Goal: Complete application form: Complete application form

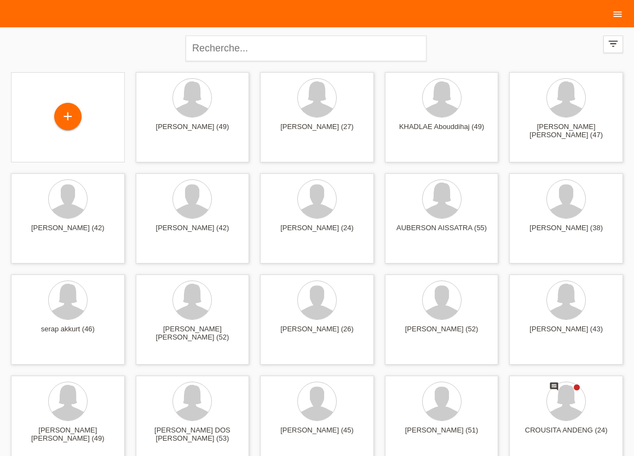
click at [617, 10] on icon "menu" at bounding box center [617, 14] width 11 height 11
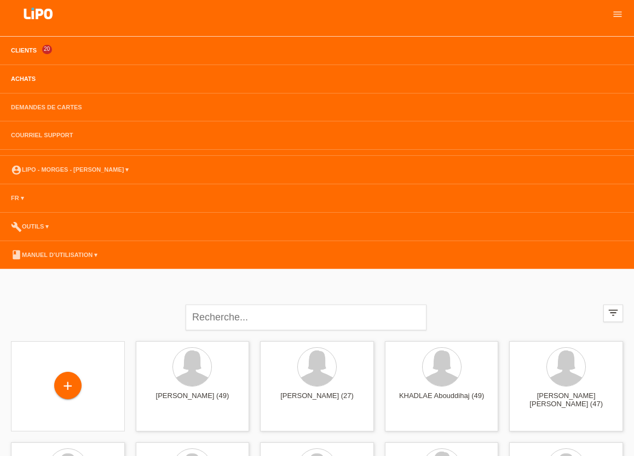
click at [23, 80] on link "Achats" at bounding box center [23, 79] width 36 height 7
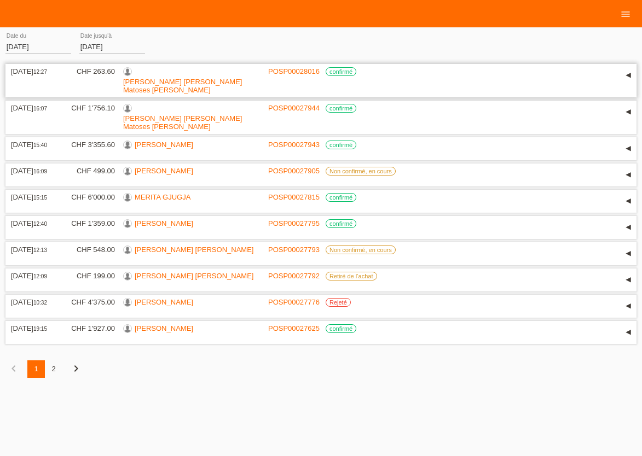
click at [187, 78] on link "José Antonio Matoses Villalobos" at bounding box center [182, 86] width 119 height 16
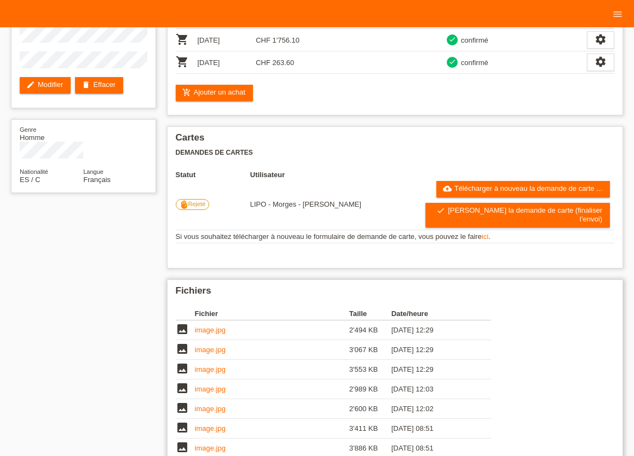
scroll to position [120, 0]
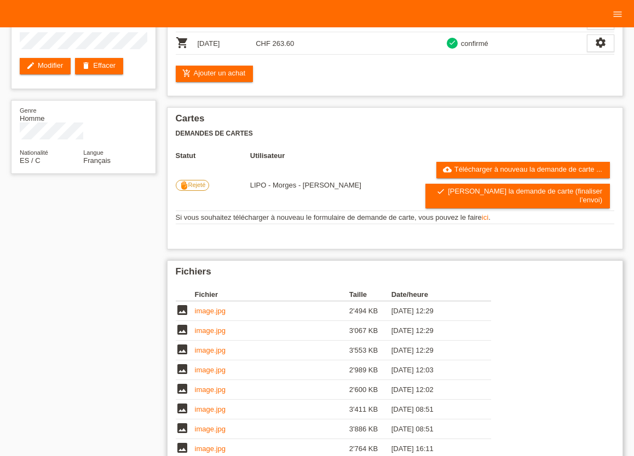
click at [216, 307] on link "image.jpg" at bounding box center [210, 311] width 31 height 8
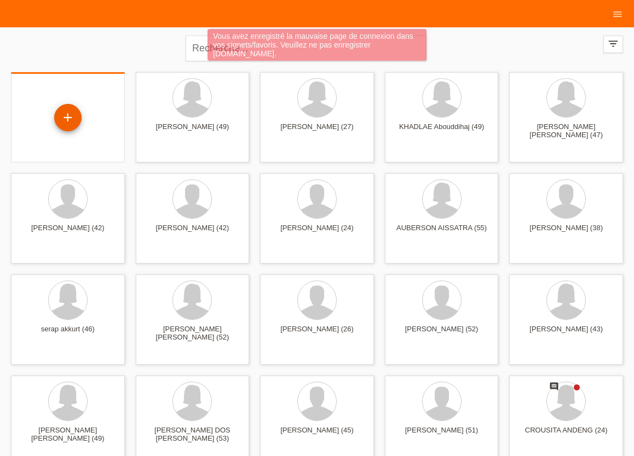
click at [68, 116] on div "+" at bounding box center [67, 117] width 27 height 27
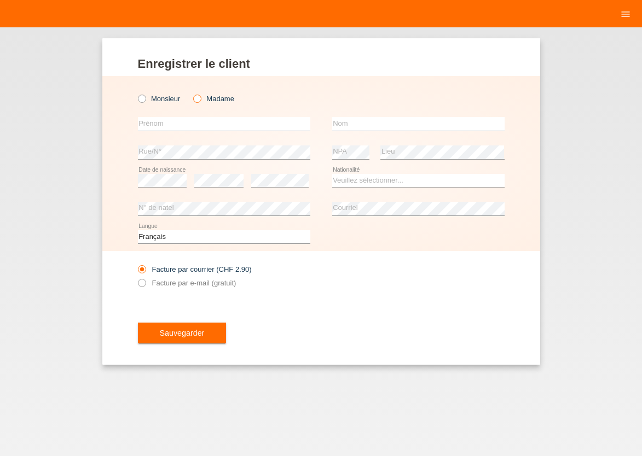
click at [192, 93] on icon at bounding box center [192, 93] width 0 height 0
click at [196, 102] on input "Madame" at bounding box center [196, 98] width 7 height 7
radio input "true"
click at [200, 125] on input "text" at bounding box center [224, 124] width 172 height 14
type input "NDONGALA"
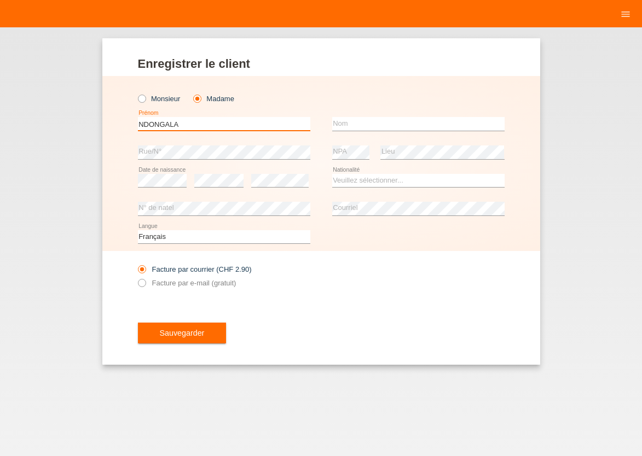
drag, startPoint x: 179, startPoint y: 126, endPoint x: 73, endPoint y: 112, distance: 106.6
click at [138, 117] on input "NDONGALA" at bounding box center [224, 124] width 172 height 14
click at [358, 125] on input "text" at bounding box center [418, 124] width 172 height 14
drag, startPoint x: 229, startPoint y: 123, endPoint x: 77, endPoint y: 114, distance: 152.4
click at [138, 117] on input "NDONGALA" at bounding box center [224, 124] width 172 height 14
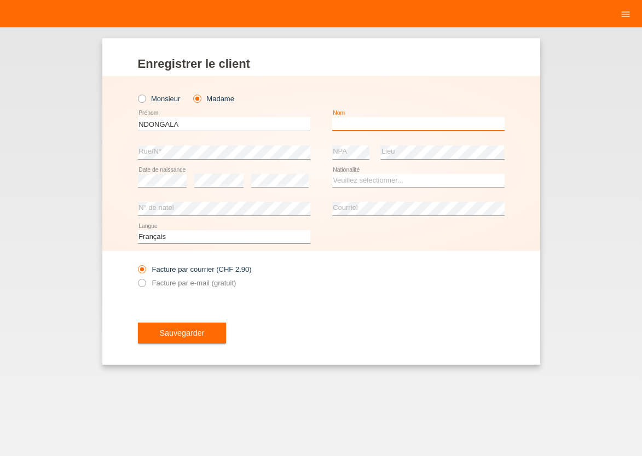
click at [377, 130] on input "text" at bounding box center [418, 124] width 172 height 14
paste input "NDONGALA"
type input "NDONGALA"
drag, startPoint x: 205, startPoint y: 123, endPoint x: 36, endPoint y: 95, distance: 171.0
click at [138, 117] on input "NDONGALA" at bounding box center [224, 124] width 172 height 14
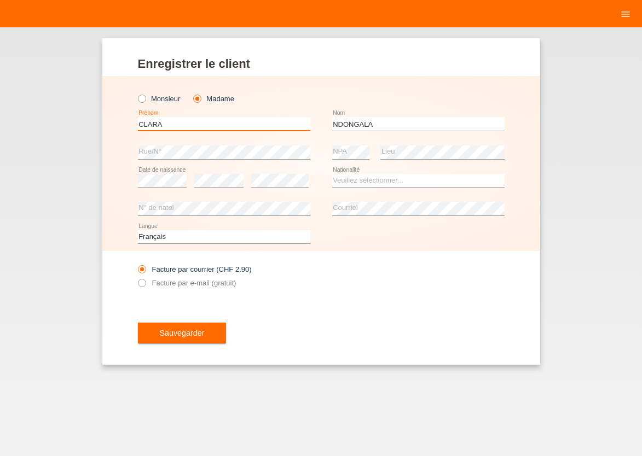
type input "CLARA"
click at [332, 174] on select "Veuillez sélectionner... Suisse Allemagne Autriche Liechtenstein ------------ A…" at bounding box center [418, 180] width 172 height 13
select select "CD"
click at [0, 0] on option "Congo (Rép. dém.)" at bounding box center [0, 0] width 0 height 0
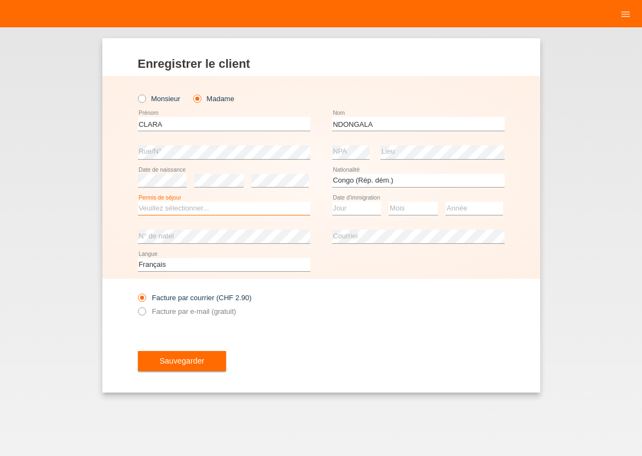
click at [138, 202] on select "Veuillez sélectionner... C B B - Statut de réfugié Autre" at bounding box center [224, 208] width 172 height 13
select select "C"
click at [0, 0] on option "C" at bounding box center [0, 0] width 0 height 0
click at [332, 202] on select "Jour 01 02 03 04 05 06 07 08 09 10 11" at bounding box center [356, 208] width 49 height 13
select select "29"
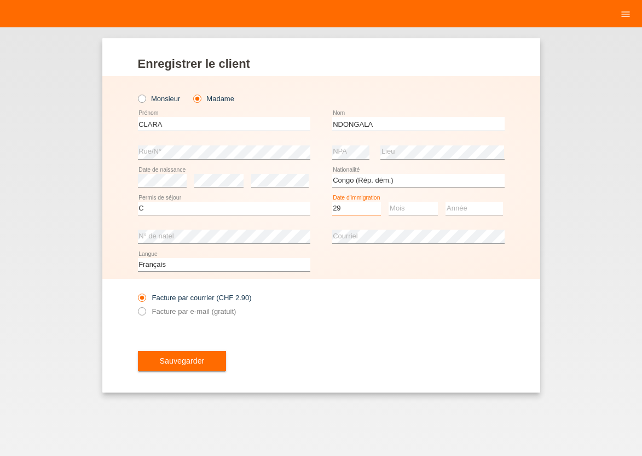
click at [0, 0] on option "29" at bounding box center [0, 0] width 0 height 0
select select "09"
select select "1995"
drag, startPoint x: 141, startPoint y: 313, endPoint x: 146, endPoint y: 317, distance: 7.0
click at [136, 305] on icon at bounding box center [136, 305] width 0 height 0
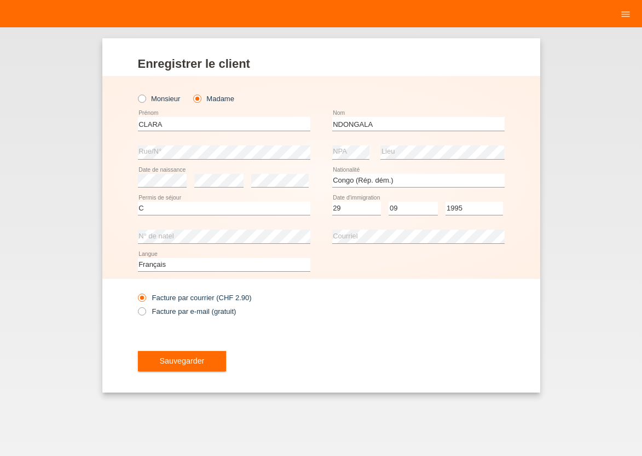
click at [141, 313] on input "Facture par e-mail (gratuit)" at bounding box center [141, 315] width 7 height 14
radio input "true"
click at [169, 362] on span "Sauvegarder" at bounding box center [182, 361] width 45 height 9
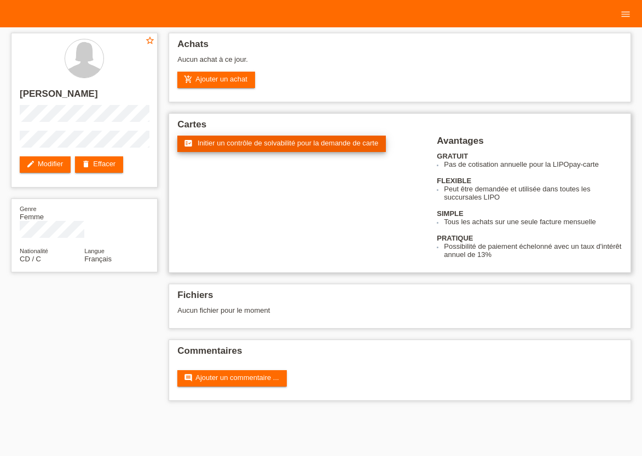
click at [244, 146] on span "Initier un contrôle de solvabilité pour la demande de carte" at bounding box center [288, 143] width 181 height 8
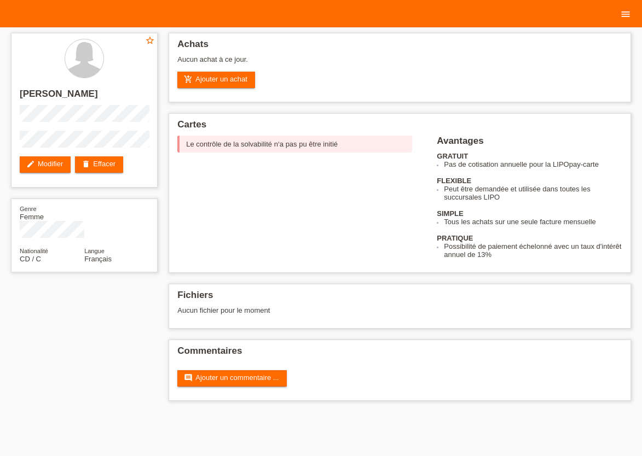
click at [627, 14] on icon "menu" at bounding box center [625, 14] width 11 height 11
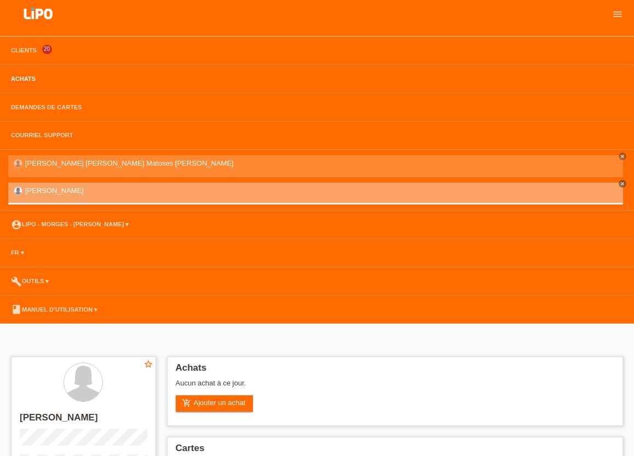
click at [32, 80] on link "Achats" at bounding box center [23, 79] width 36 height 7
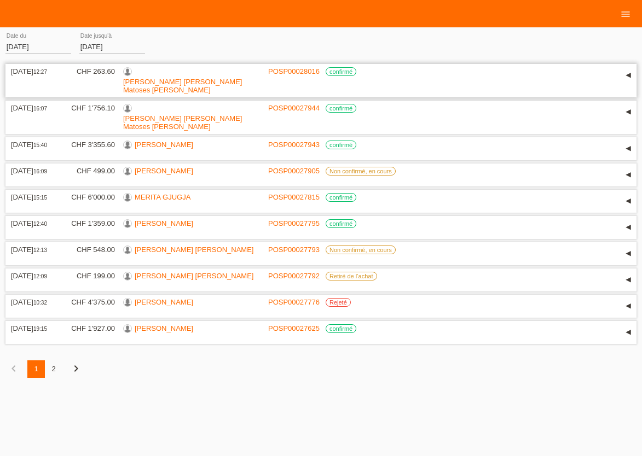
click at [187, 78] on link "[PERSON_NAME] [PERSON_NAME] Matoses [PERSON_NAME]" at bounding box center [182, 86] width 119 height 16
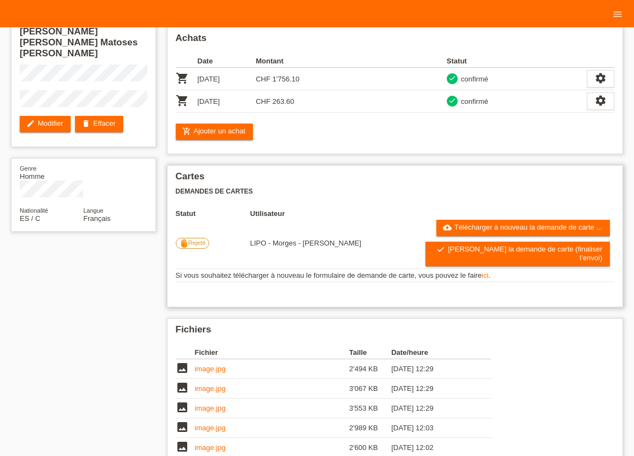
scroll to position [60, 0]
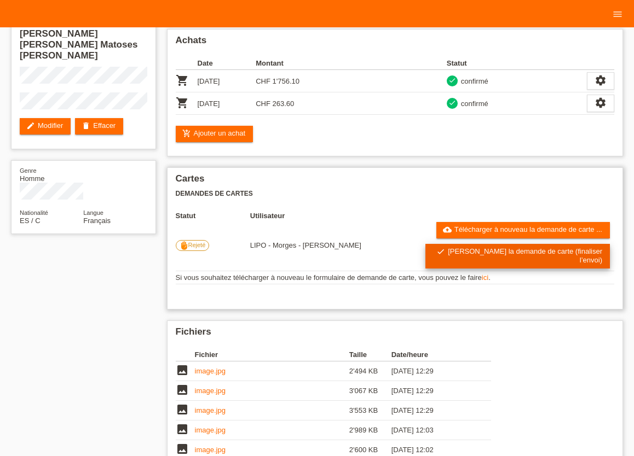
click at [482, 258] on link "check Soumettre la demande de carte (finaliser l’envoi)" at bounding box center [517, 256] width 184 height 25
